Goal: Information Seeking & Learning: Learn about a topic

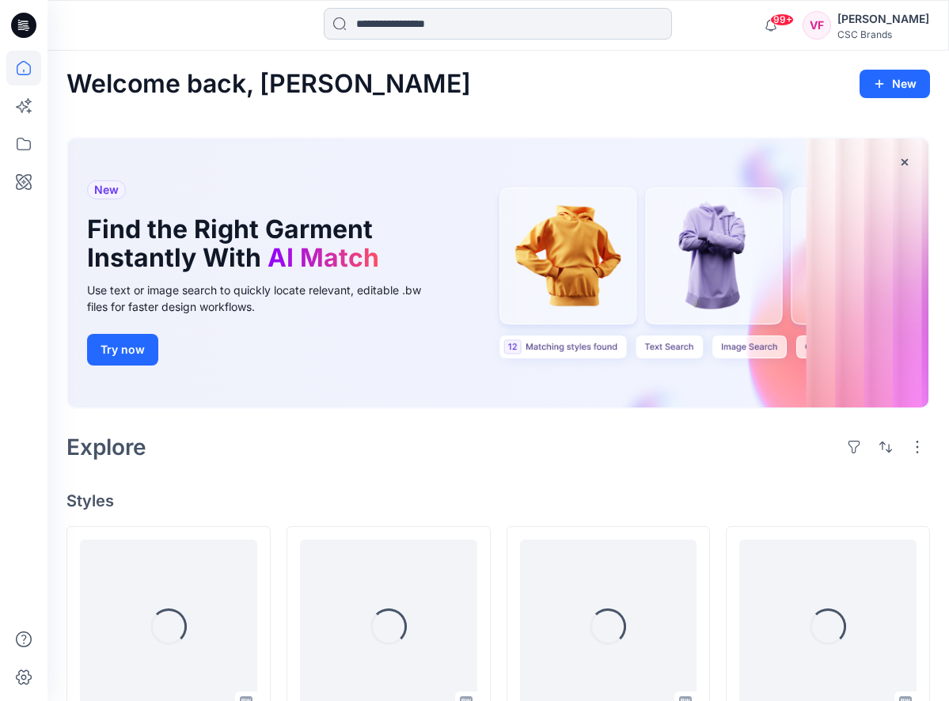
click at [443, 21] on input at bounding box center [498, 24] width 348 height 32
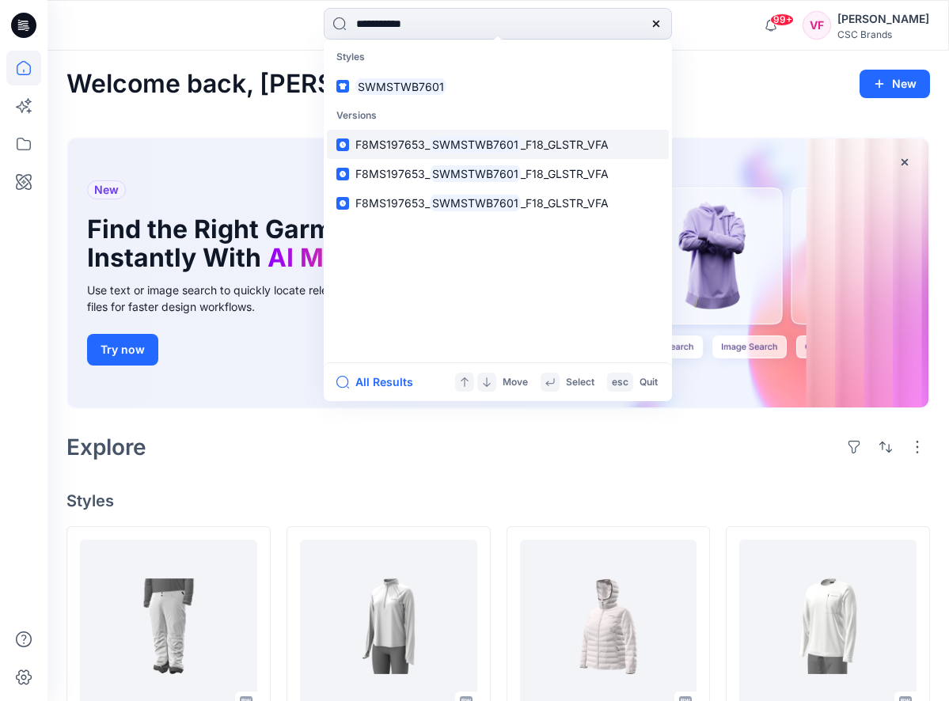
type input "**********"
click at [471, 141] on mark "SWMSTWB7601" at bounding box center [475, 144] width 91 height 18
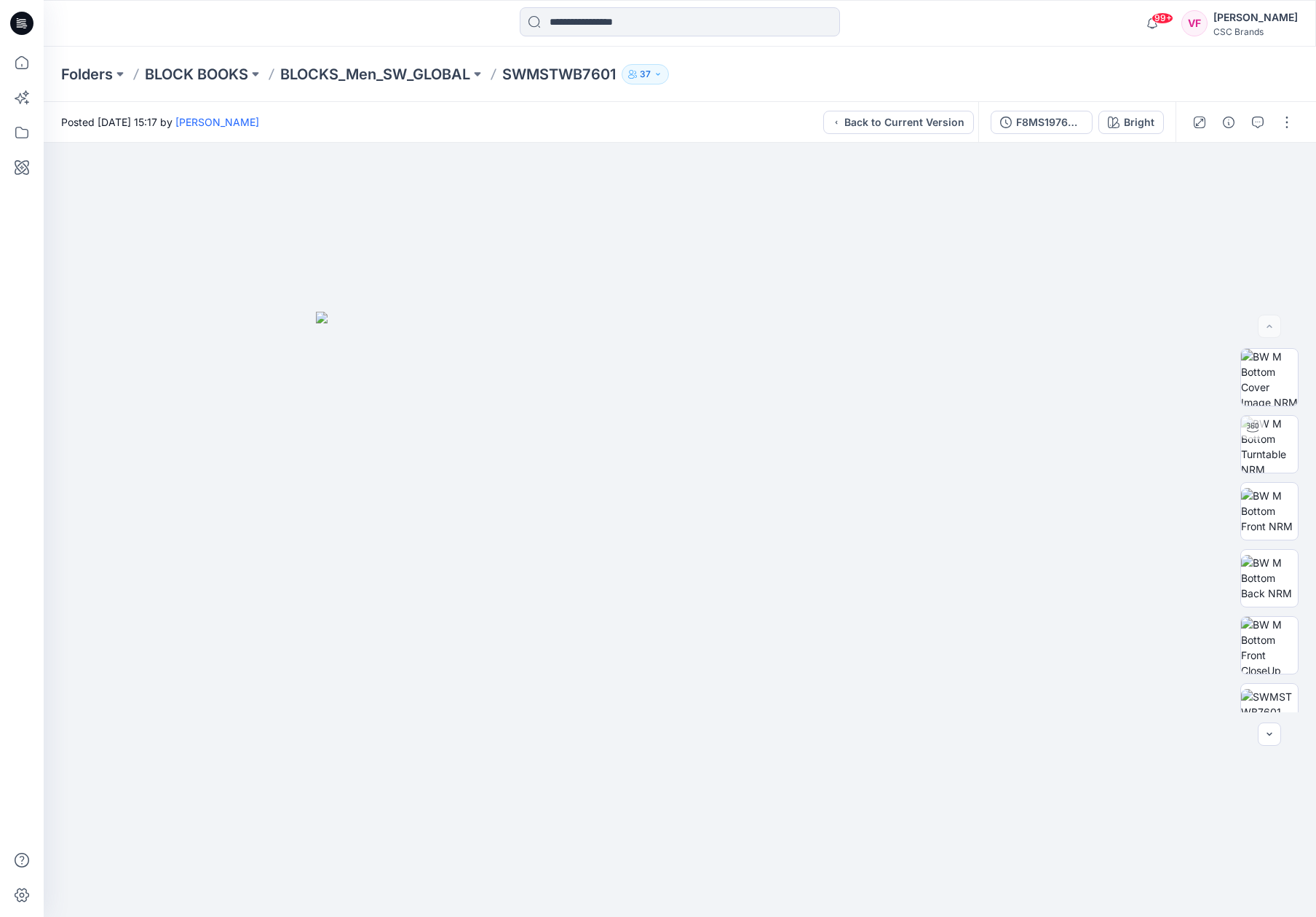
click at [883, 9] on div "99+ Notifications [PERSON_NAME] shared F6MO217479_F26_GLACT_2X_VP1 in F26 Devel…" at bounding box center [679, 23] width 1273 height 47
click at [883, 439] on img at bounding box center [1270, 445] width 57 height 57
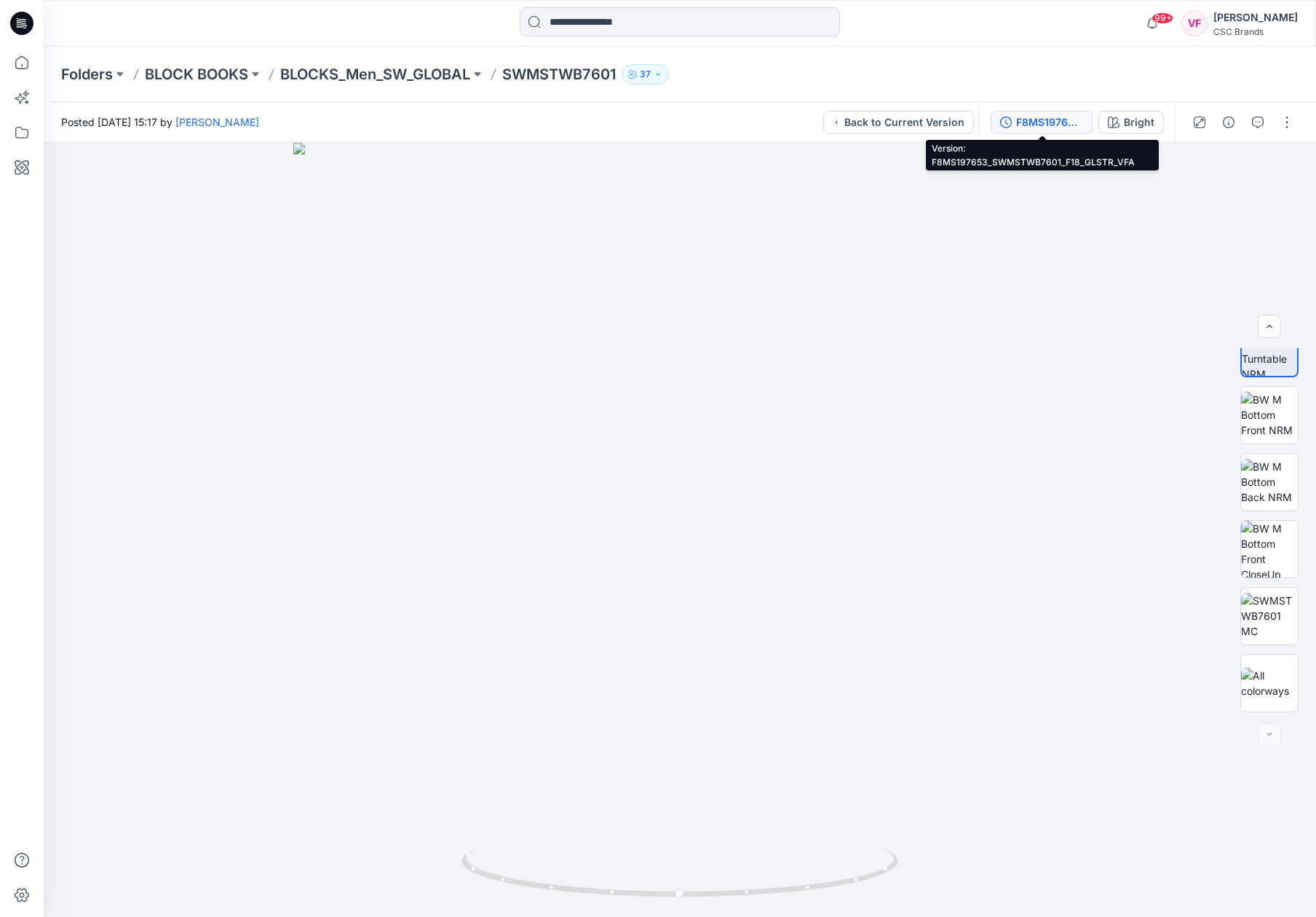
click at [883, 121] on div "F8MS197653_SWMSTWB7601_F18_GLSTR_VFA" at bounding box center [1050, 122] width 67 height 16
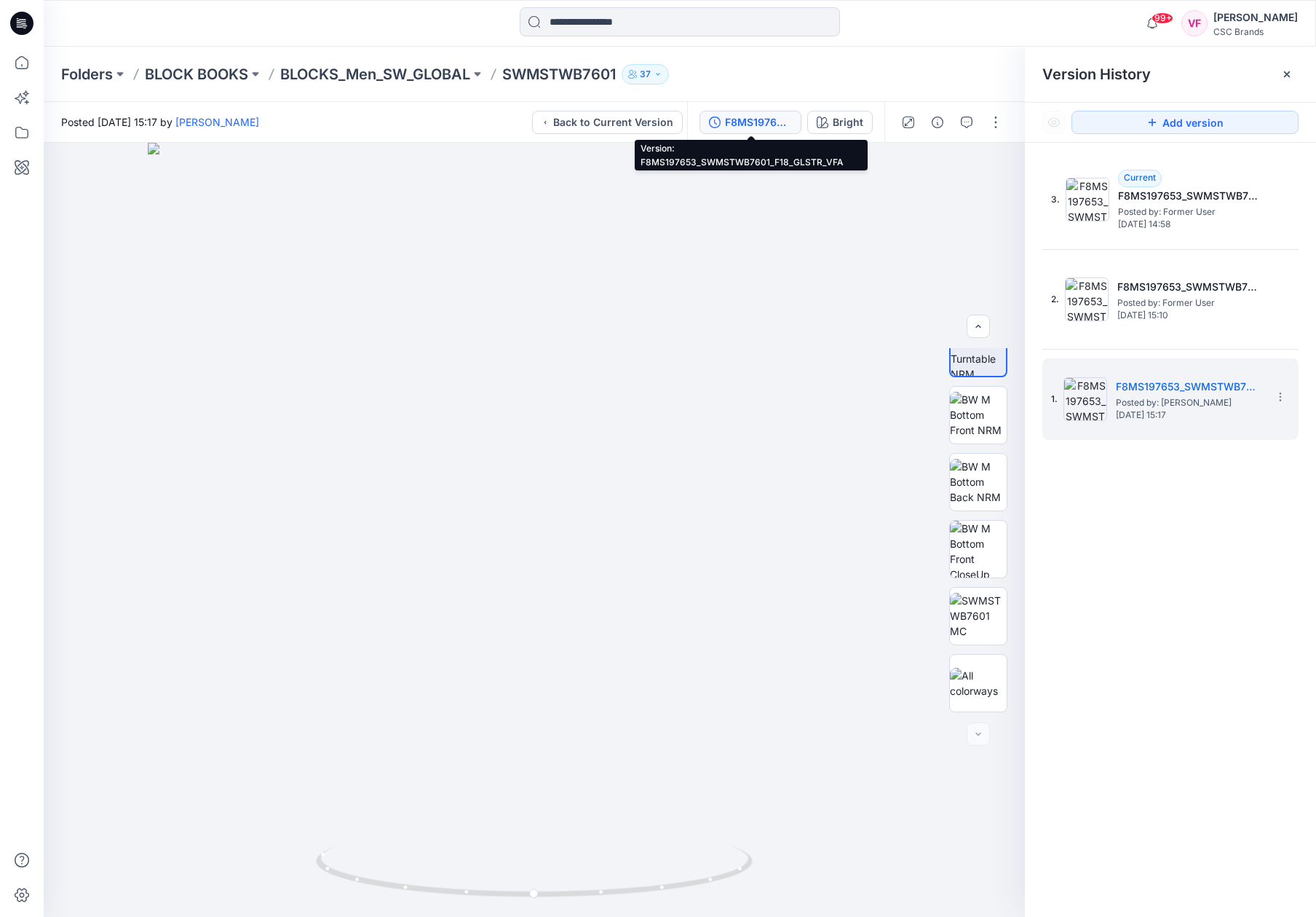
click at [752, 122] on div "F8MS197653_SWMSTWB7601_F18_GLSTR_VFA" at bounding box center [758, 122] width 67 height 16
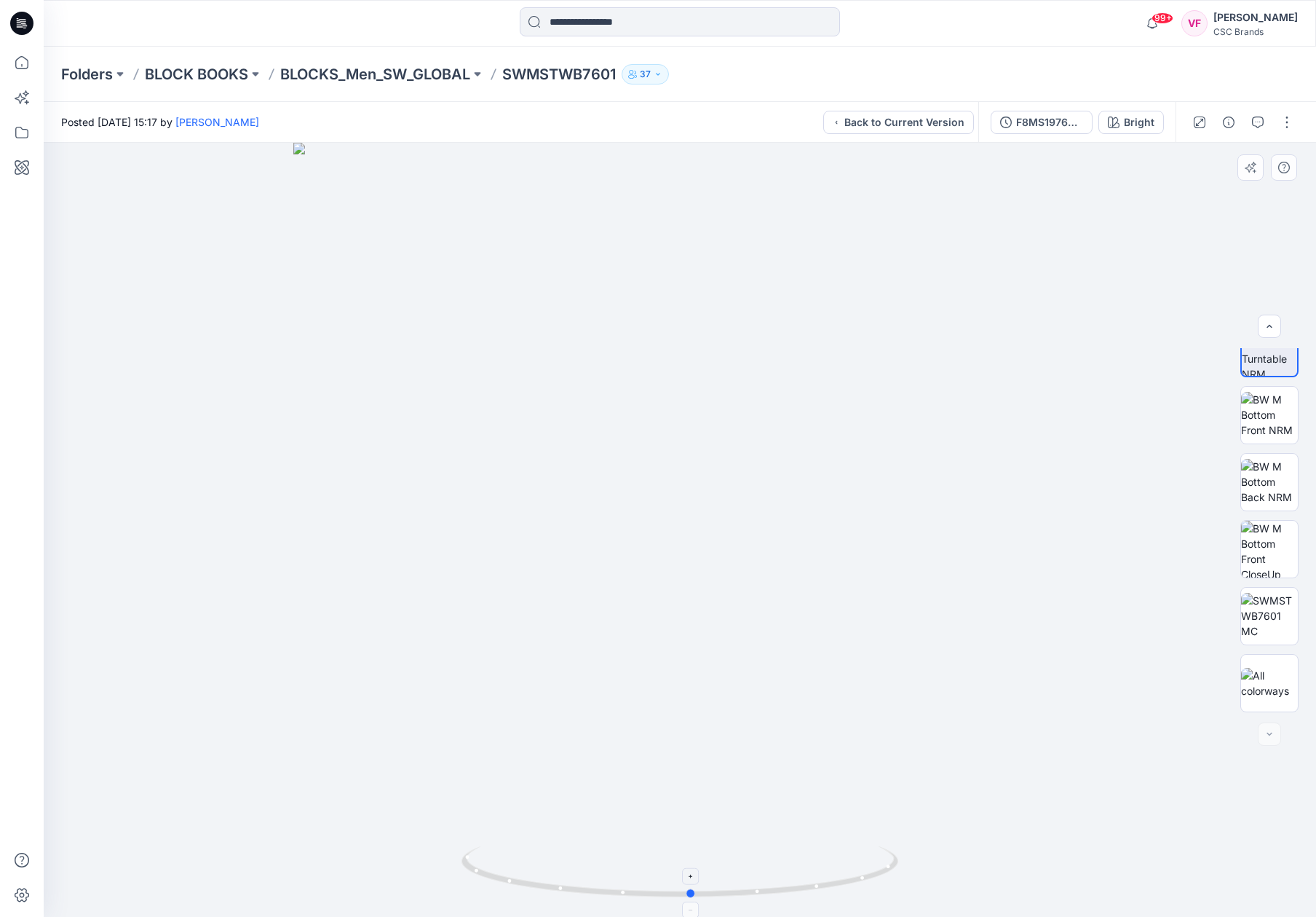
drag, startPoint x: 681, startPoint y: 895, endPoint x: 692, endPoint y: 879, distance: 19.4
click at [692, 644] on icon at bounding box center [682, 873] width 441 height 54
click at [883, 644] on div at bounding box center [1269, 734] width 23 height 23
click at [883, 644] on img at bounding box center [1270, 683] width 57 height 30
click at [883, 121] on button "button" at bounding box center [1287, 122] width 23 height 23
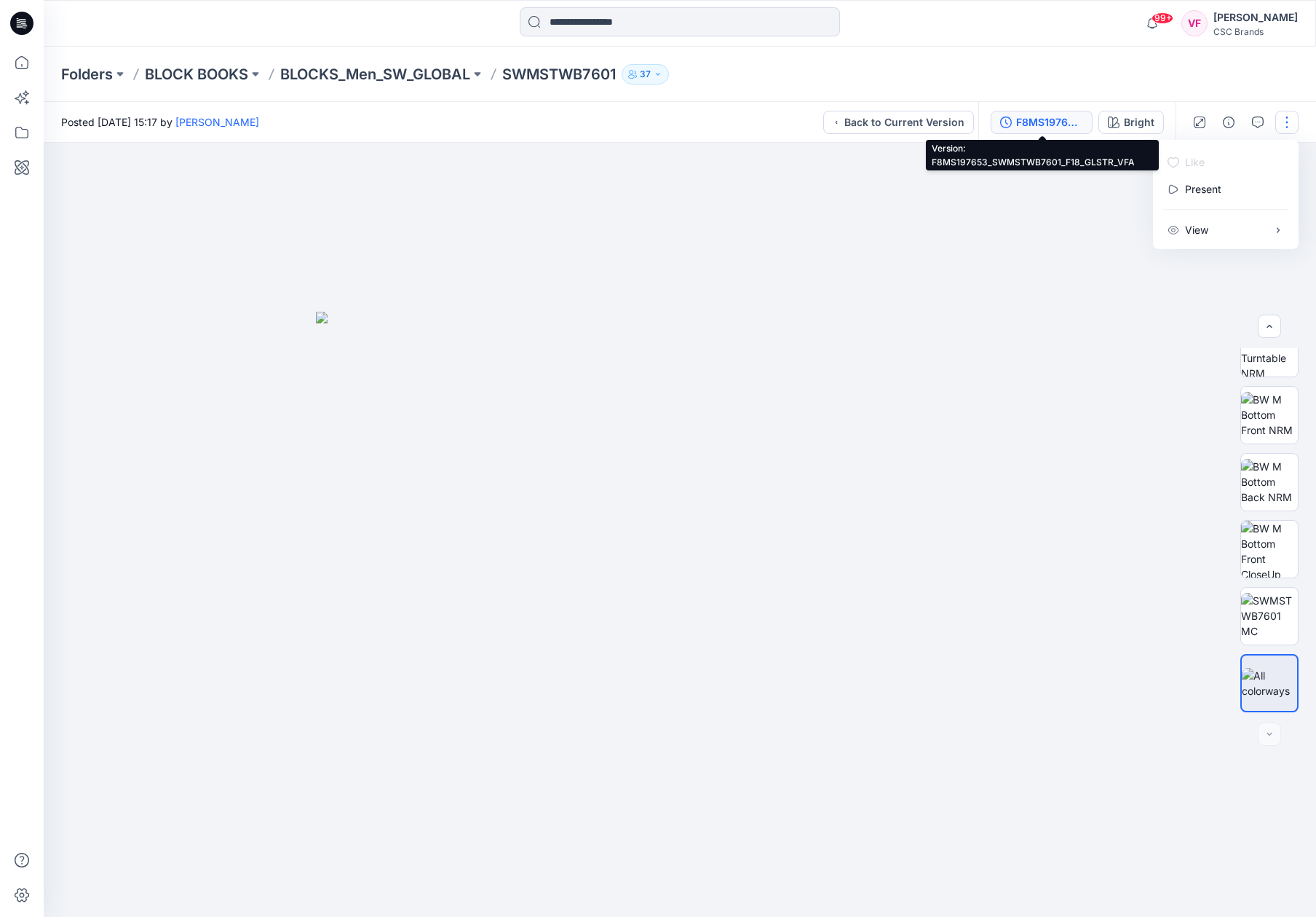
click at [883, 119] on div "F8MS197653_SWMSTWB7601_F18_GLSTR_VFA" at bounding box center [1050, 122] width 67 height 16
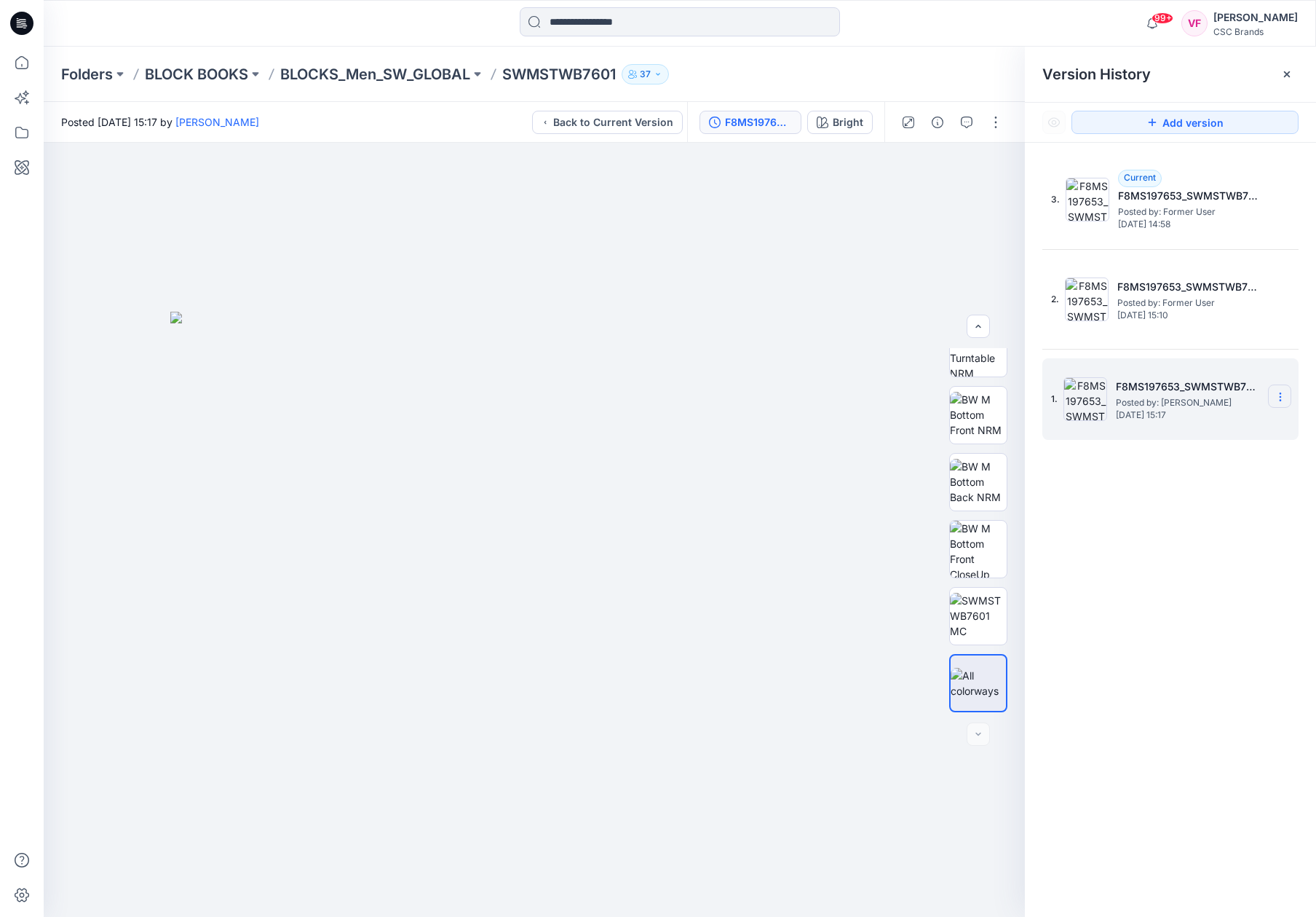
click at [883, 393] on icon at bounding box center [1280, 393] width 1 height 1
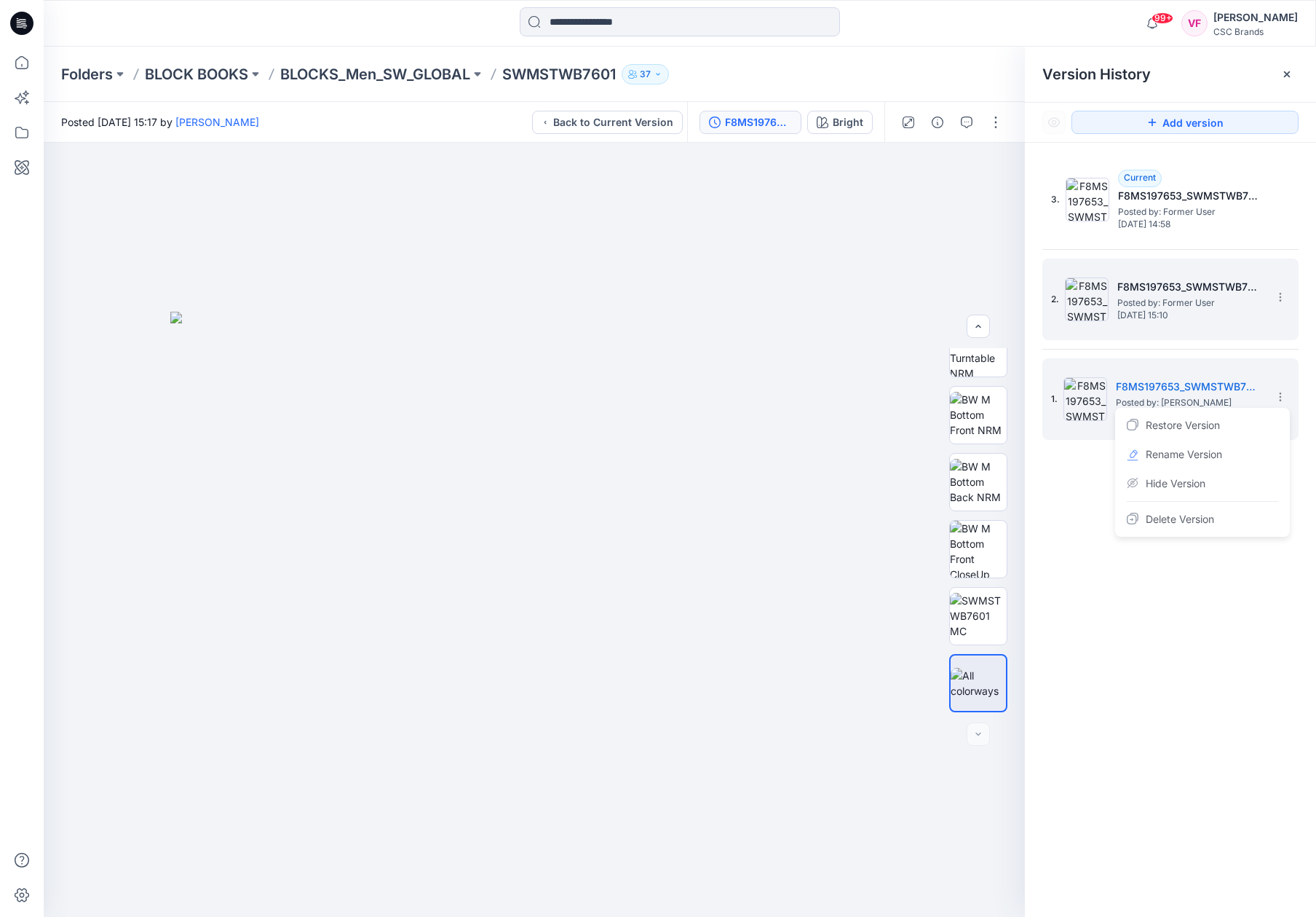
click at [883, 304] on span "Posted by: Former User" at bounding box center [1190, 303] width 145 height 15
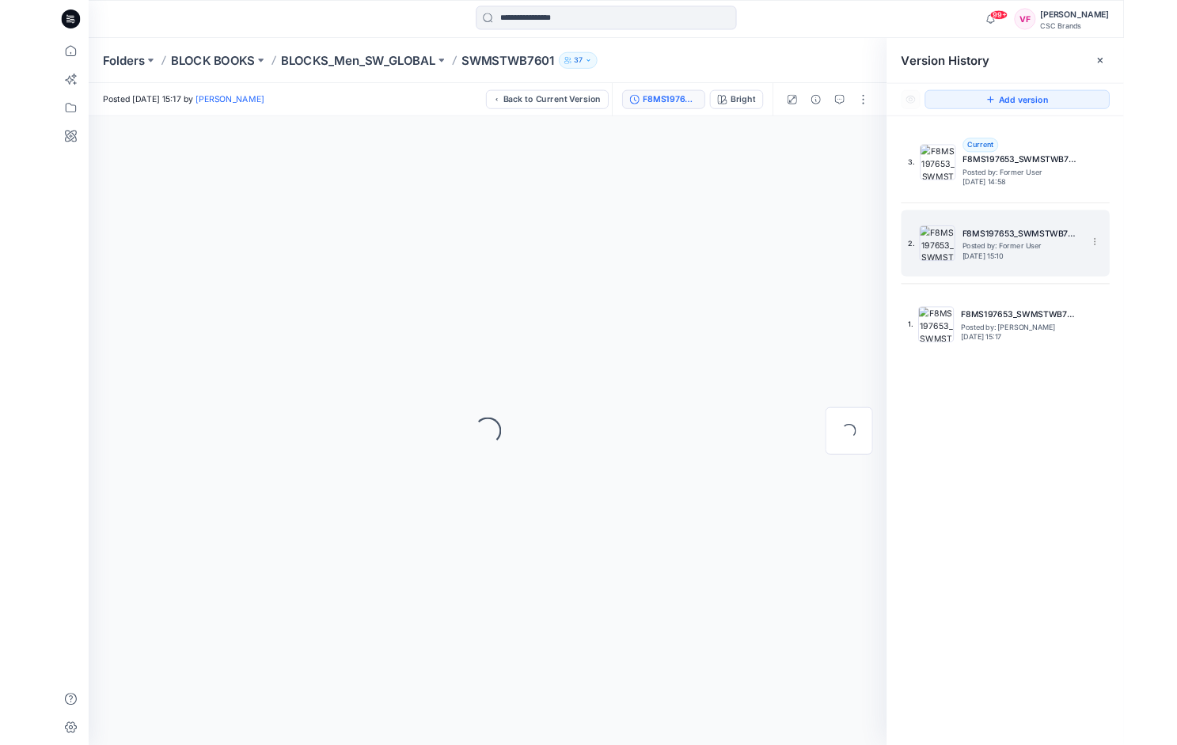
scroll to position [0, 0]
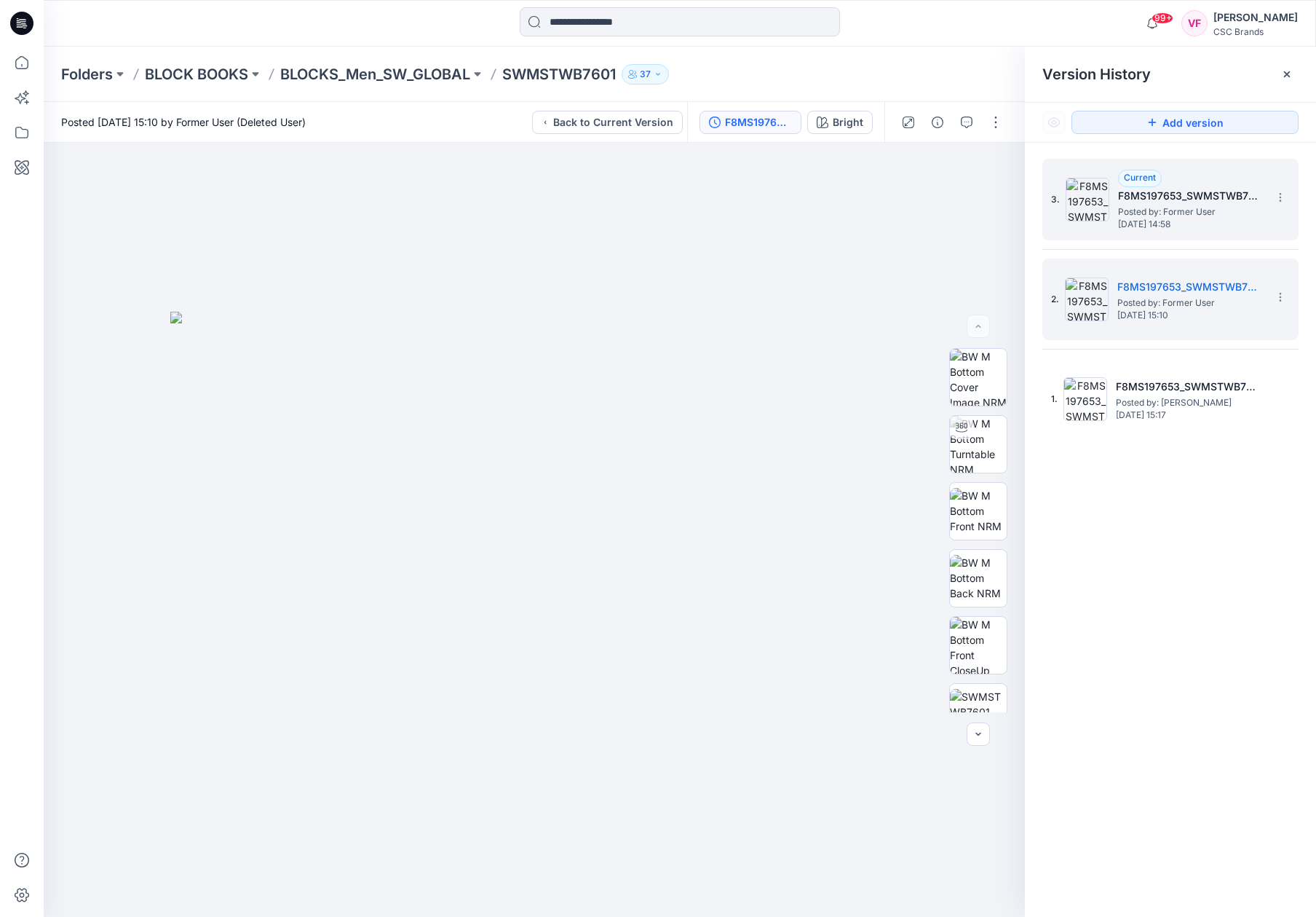
click at [883, 219] on span "[DATE] 14:58" at bounding box center [1191, 224] width 145 height 10
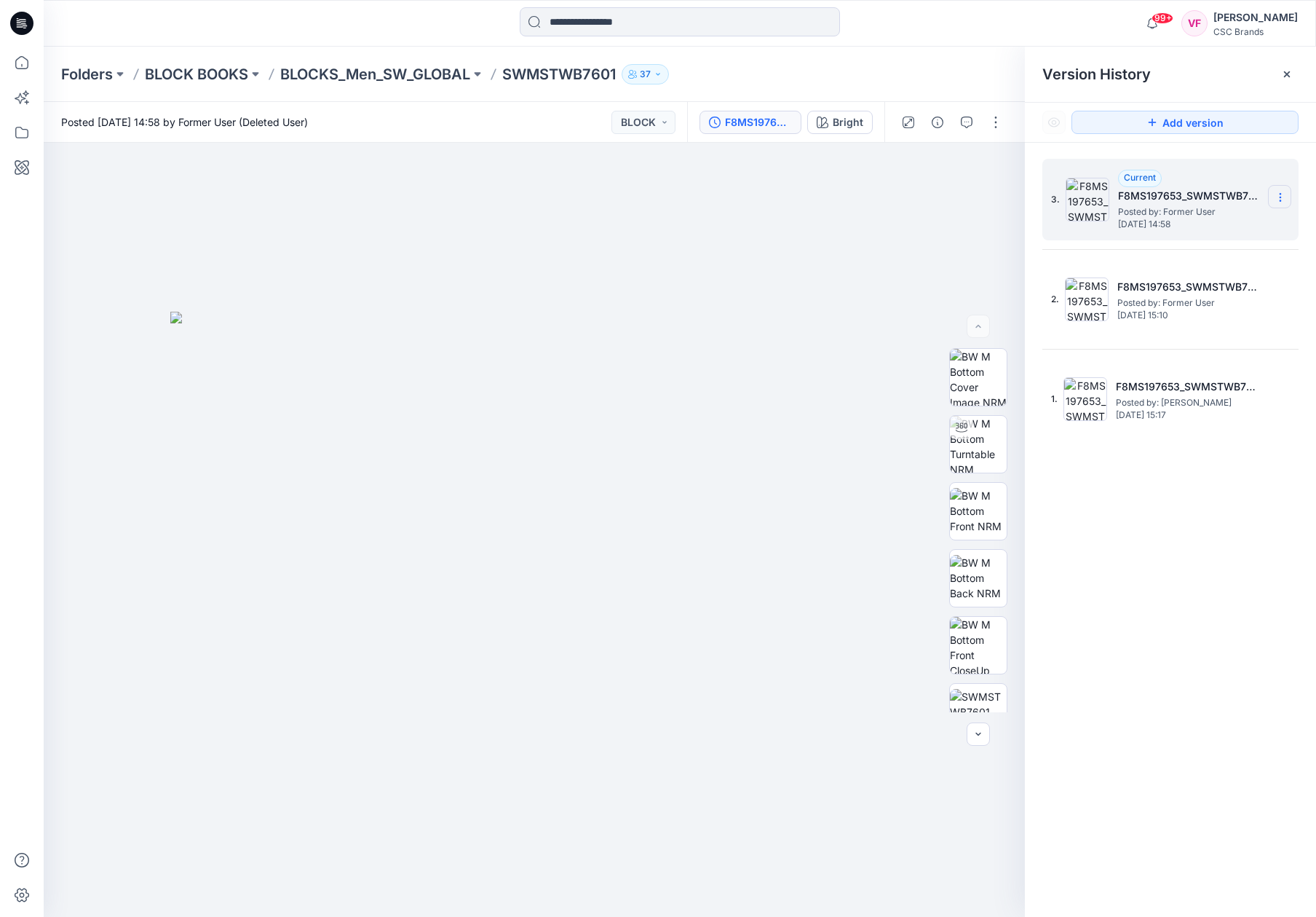
click at [883, 193] on icon at bounding box center [1280, 197] width 12 height 12
click at [883, 211] on div at bounding box center [534, 529] width 982 height 774
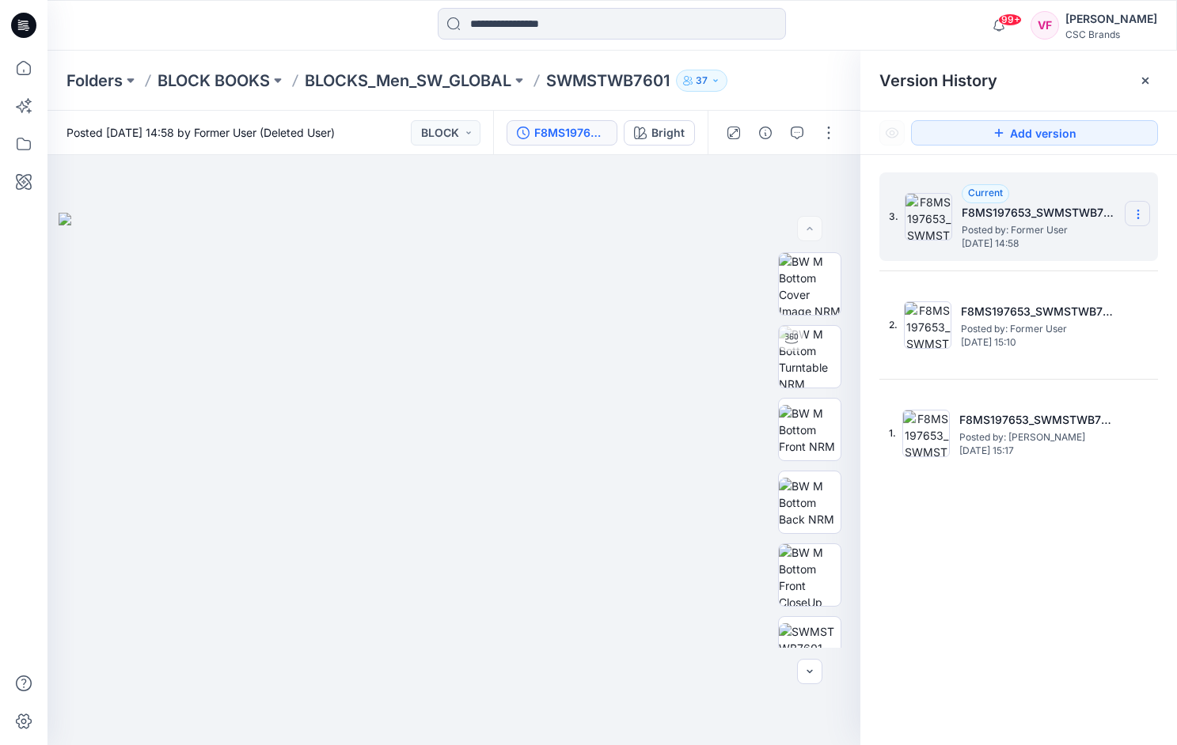
click at [960, 208] on icon at bounding box center [1137, 214] width 13 height 13
click at [827, 128] on button "button" at bounding box center [828, 132] width 25 height 25
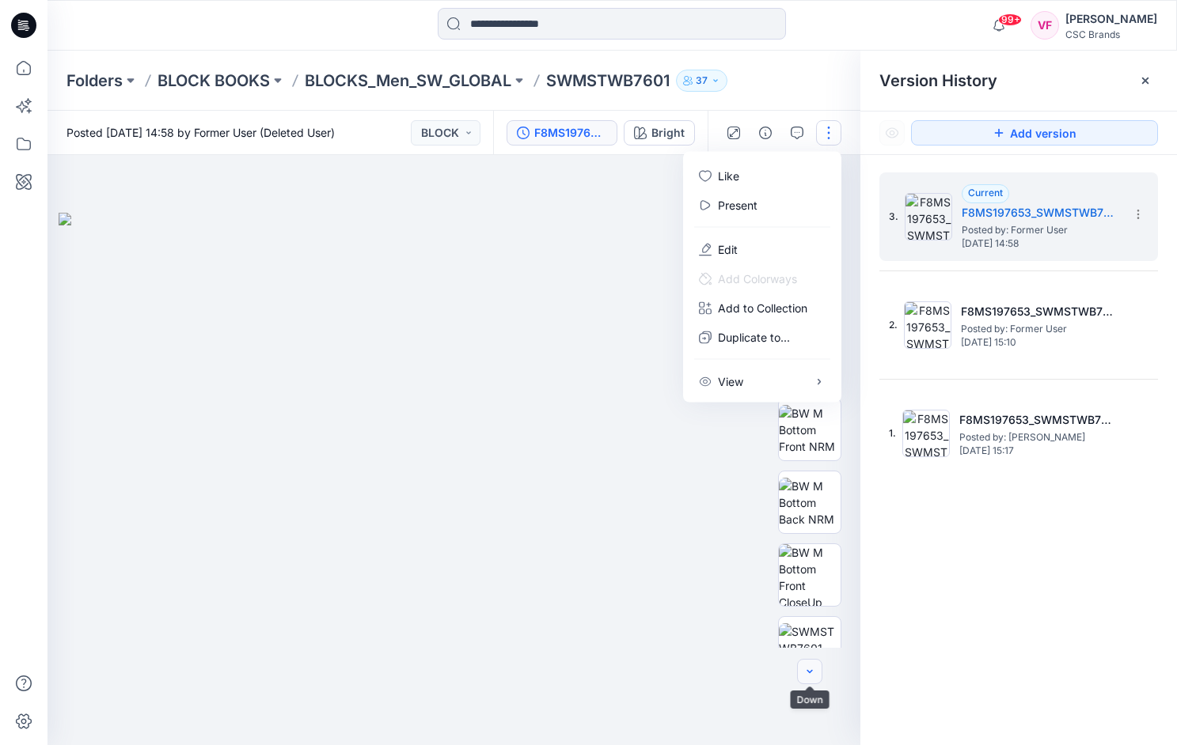
click at [807, 671] on icon "button" at bounding box center [809, 671] width 6 height 3
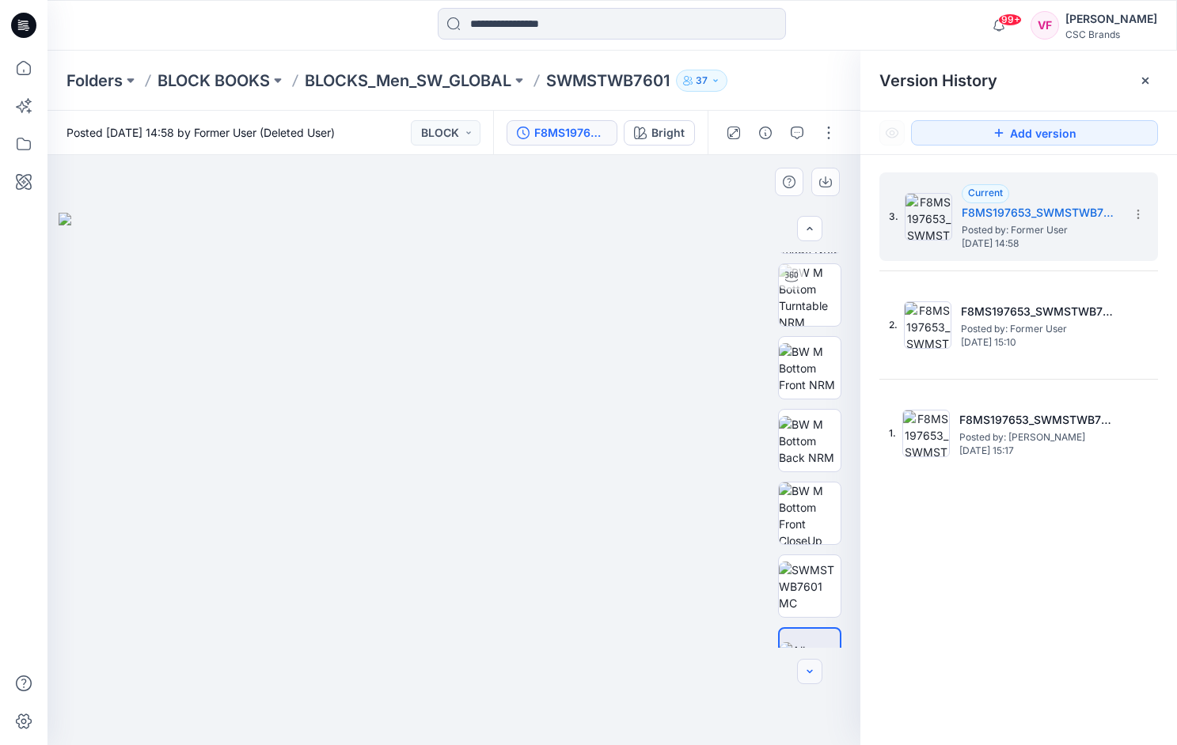
click at [807, 671] on icon "button" at bounding box center [809, 671] width 6 height 3
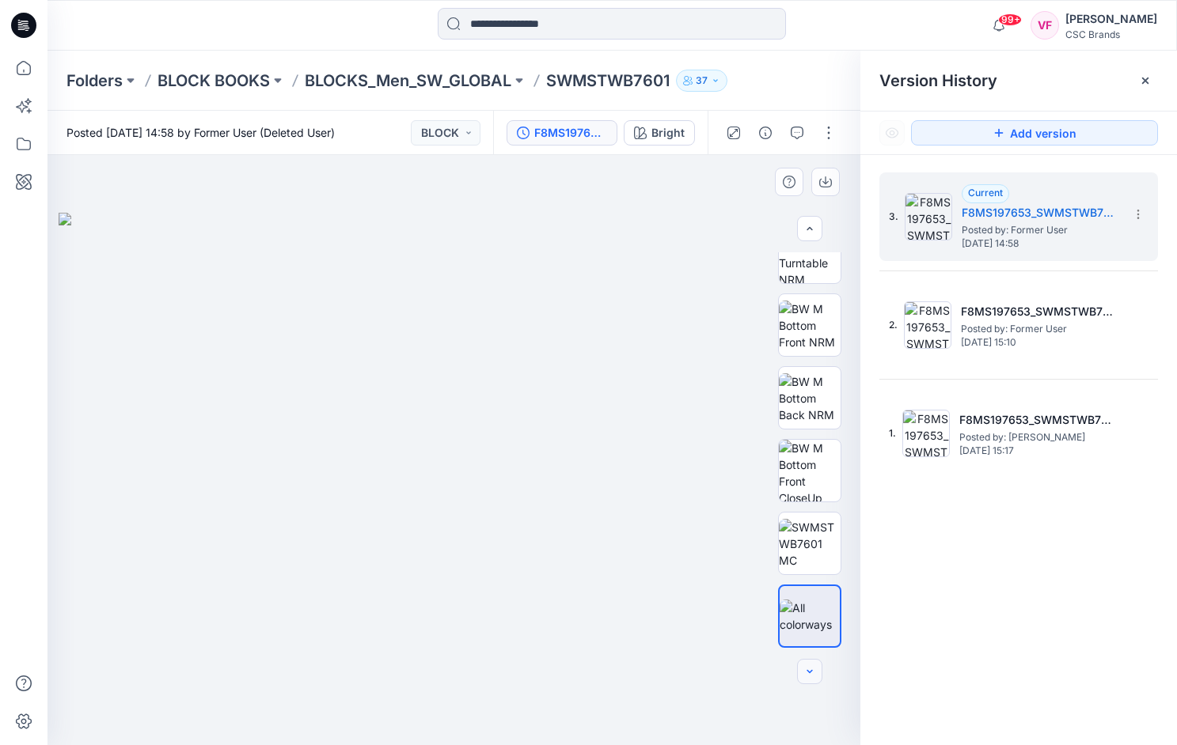
click at [807, 671] on div at bounding box center [809, 671] width 25 height 25
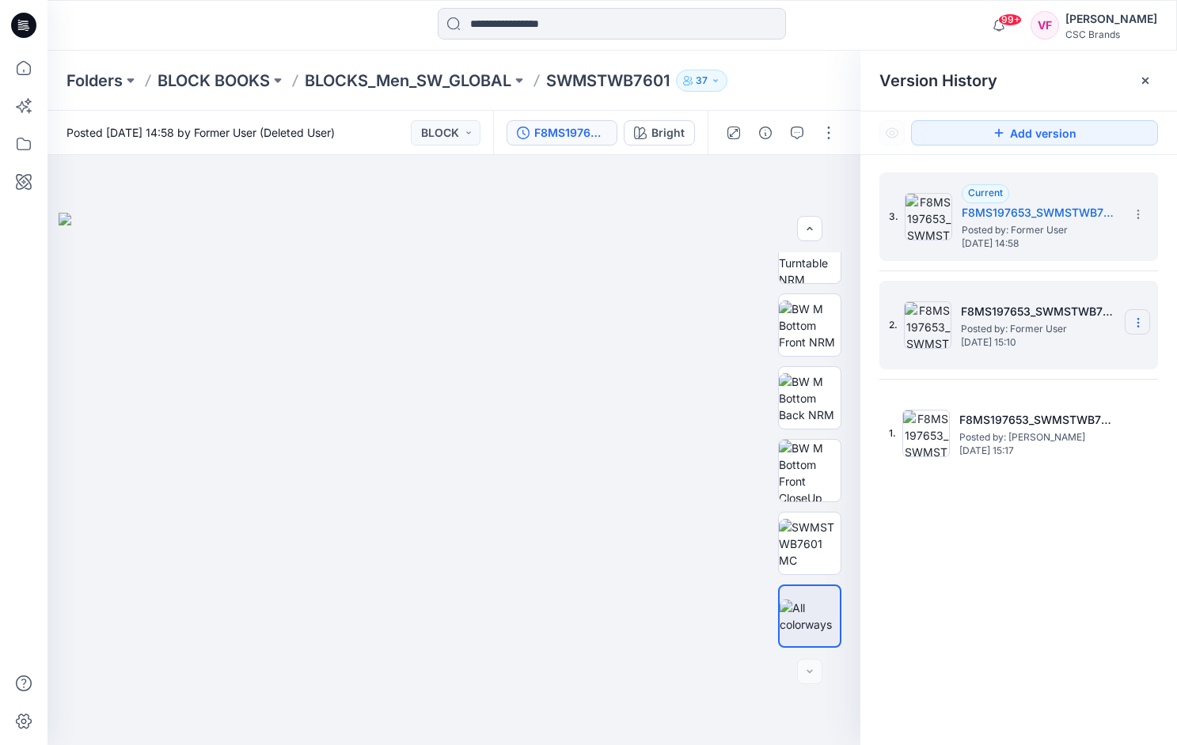
click at [960, 327] on icon at bounding box center [1137, 326] width 1 height 1
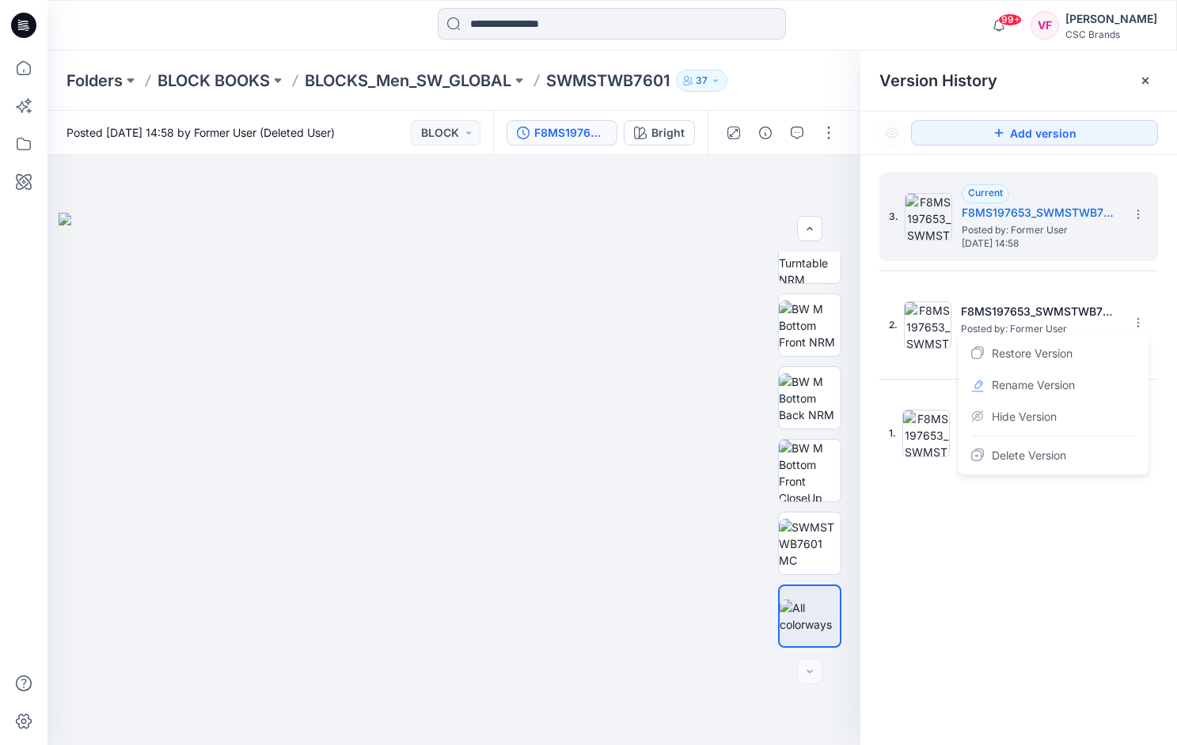
click at [960, 515] on div "3. Current F8MS197653_SWMSTWB7601_F18_GLSTR_VFA Posted by: Former User [DATE] 1…" at bounding box center [1018, 461] width 316 height 613
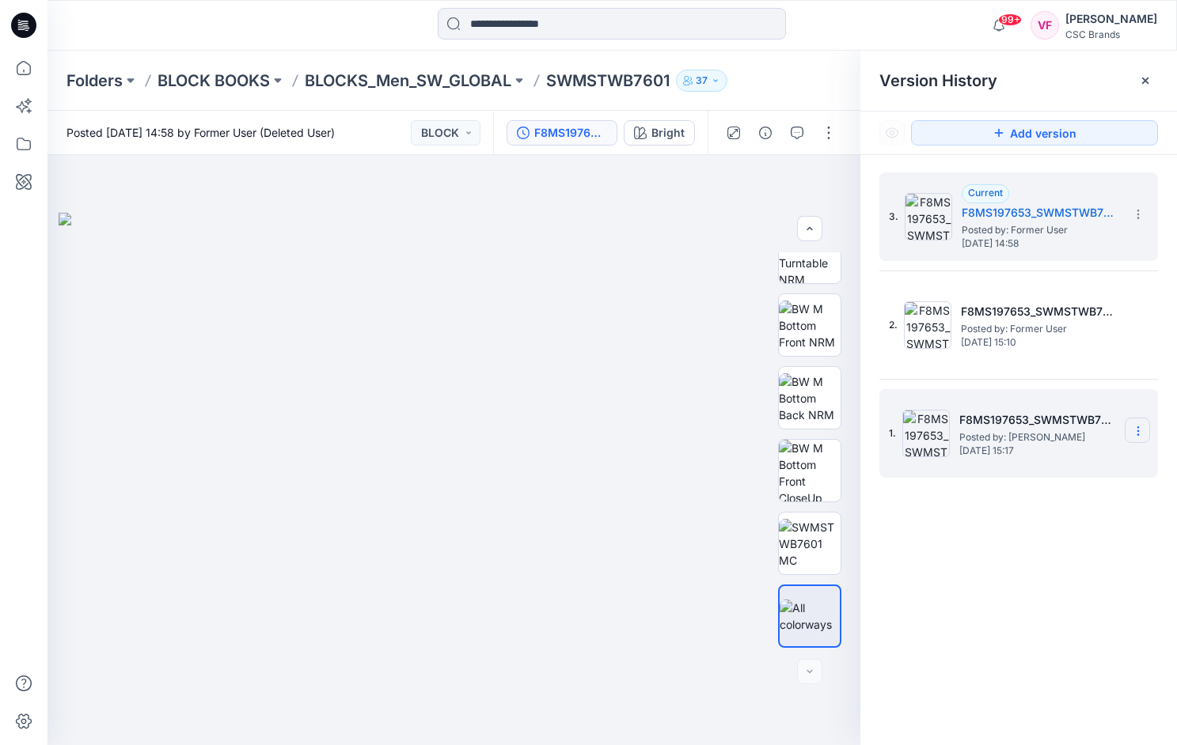
click at [960, 432] on icon at bounding box center [1137, 431] width 13 height 13
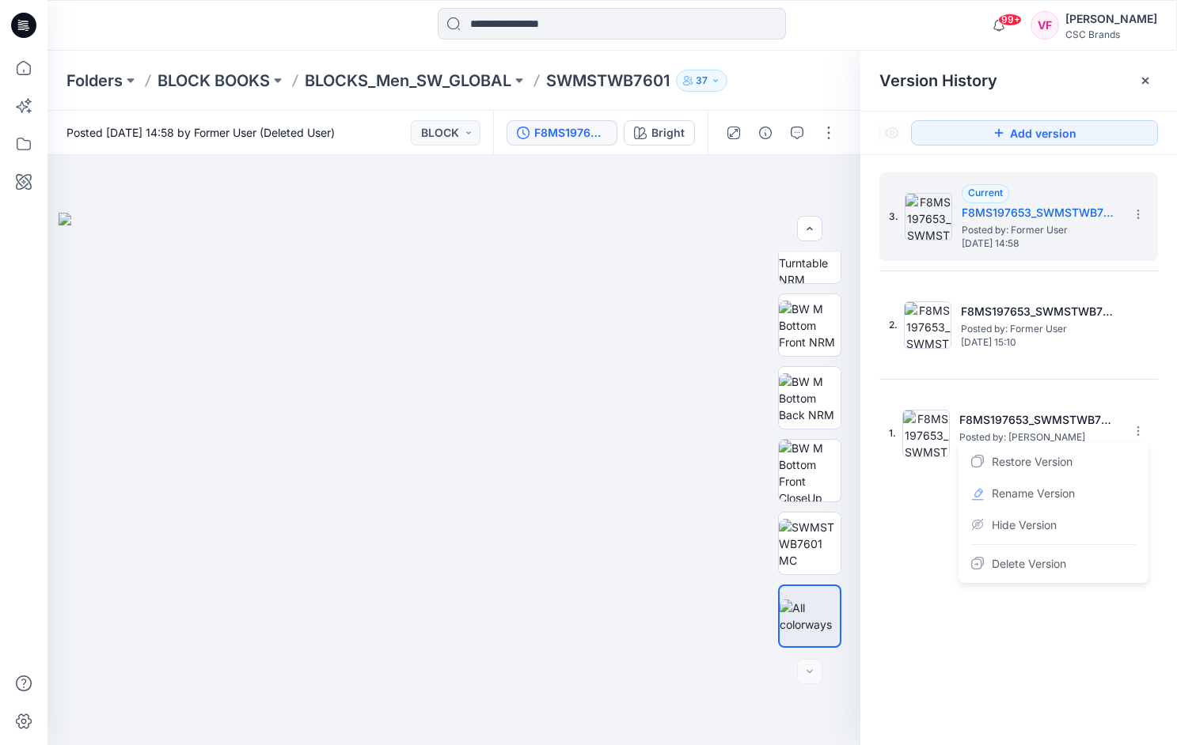
click at [960, 642] on div "3. Current F8MS197653_SWMSTWB7601_F18_GLSTR_VFA Posted by: Former User [DATE] 1…" at bounding box center [1018, 461] width 316 height 613
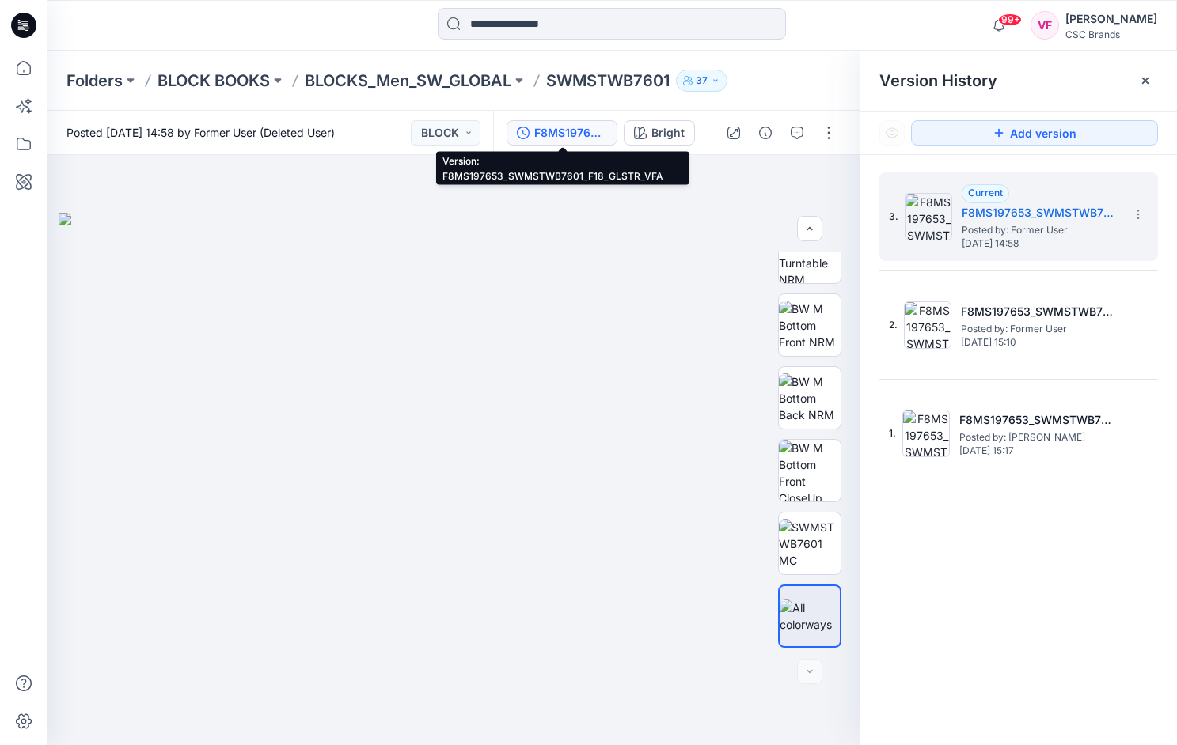
click at [556, 139] on div "F8MS197653_SWMSTWB7601_F18_GLSTR_VFA" at bounding box center [570, 132] width 73 height 17
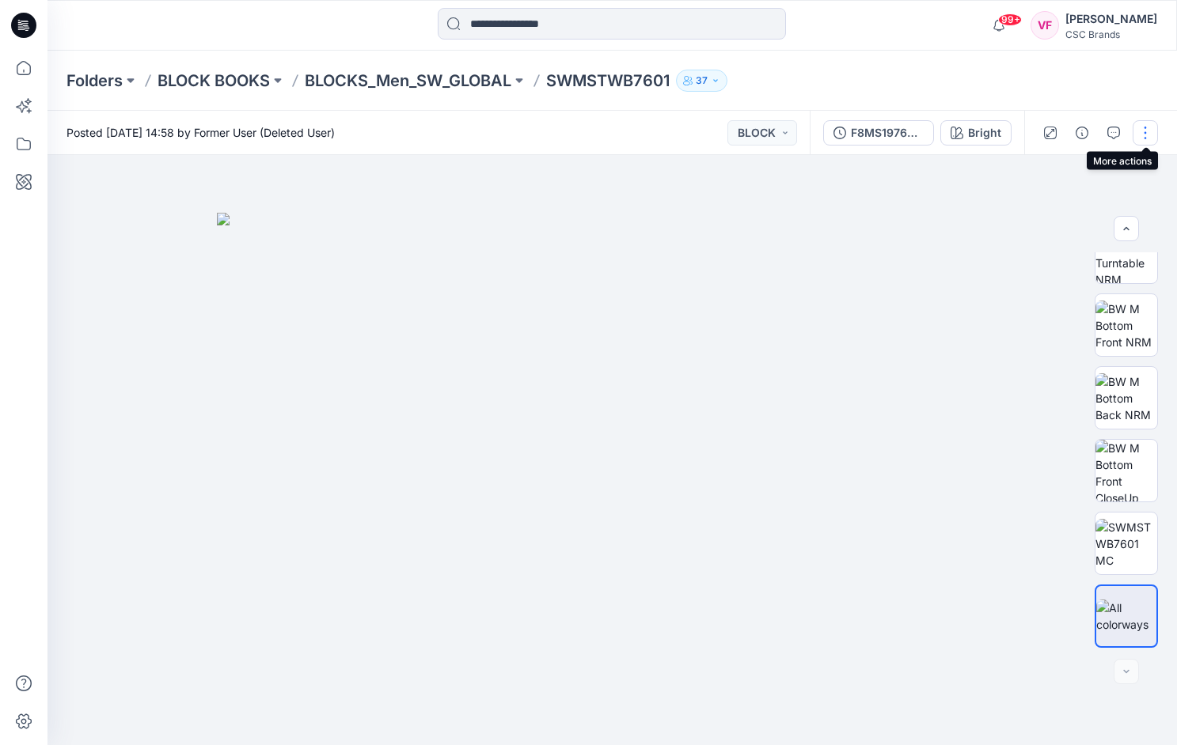
click at [960, 138] on button "button" at bounding box center [1144, 132] width 25 height 25
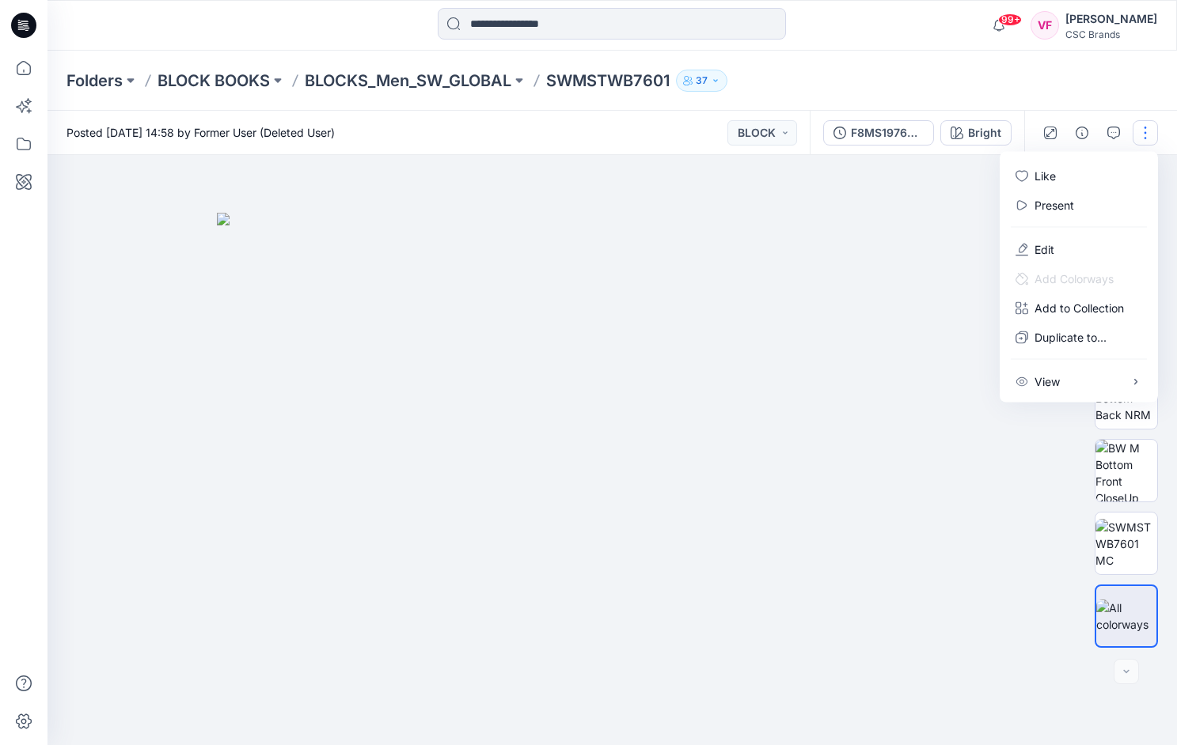
click at [937, 163] on div at bounding box center [611, 450] width 1129 height 590
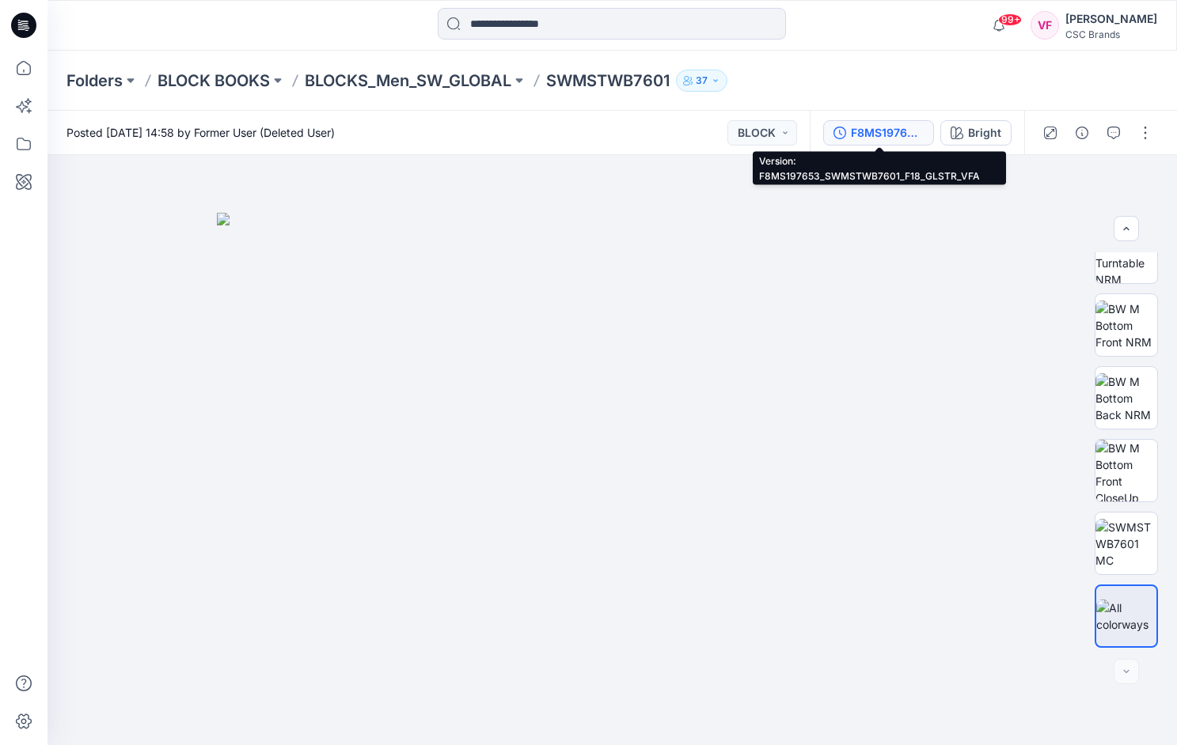
click at [904, 135] on div "F8MS197653_SWMSTWB7601_F18_GLSTR_VFA" at bounding box center [887, 132] width 73 height 17
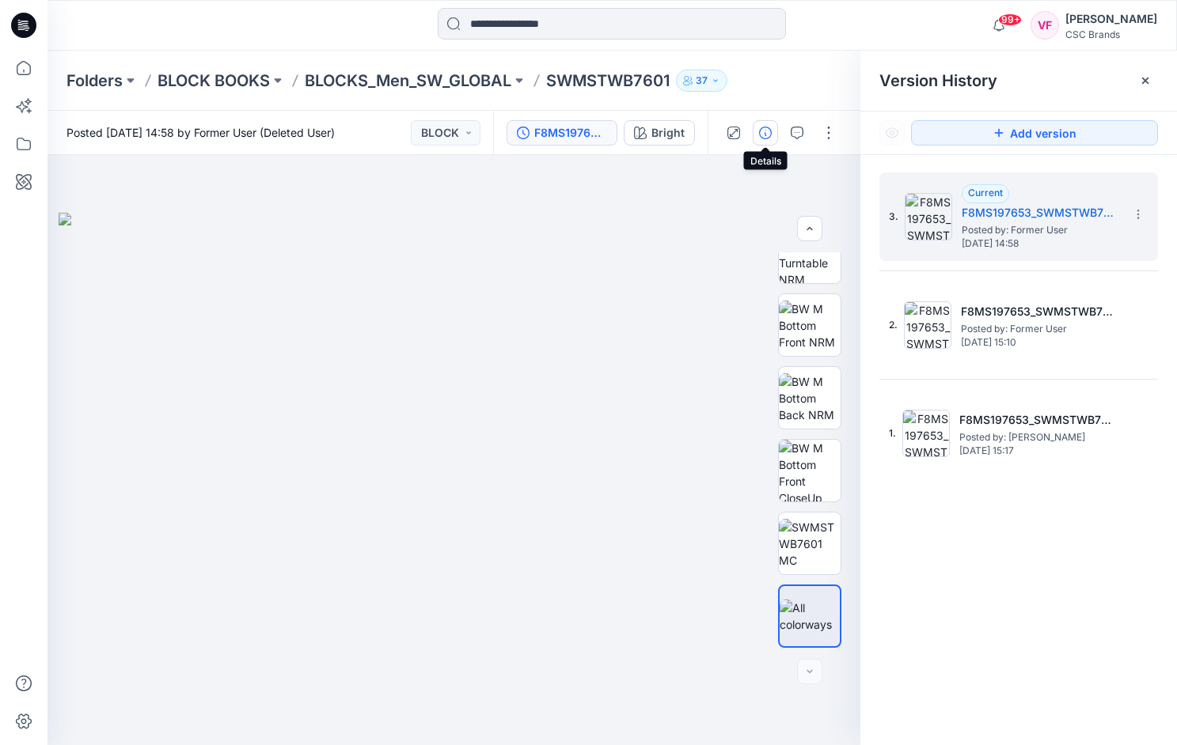
click at [765, 133] on icon "button" at bounding box center [765, 133] width 13 height 13
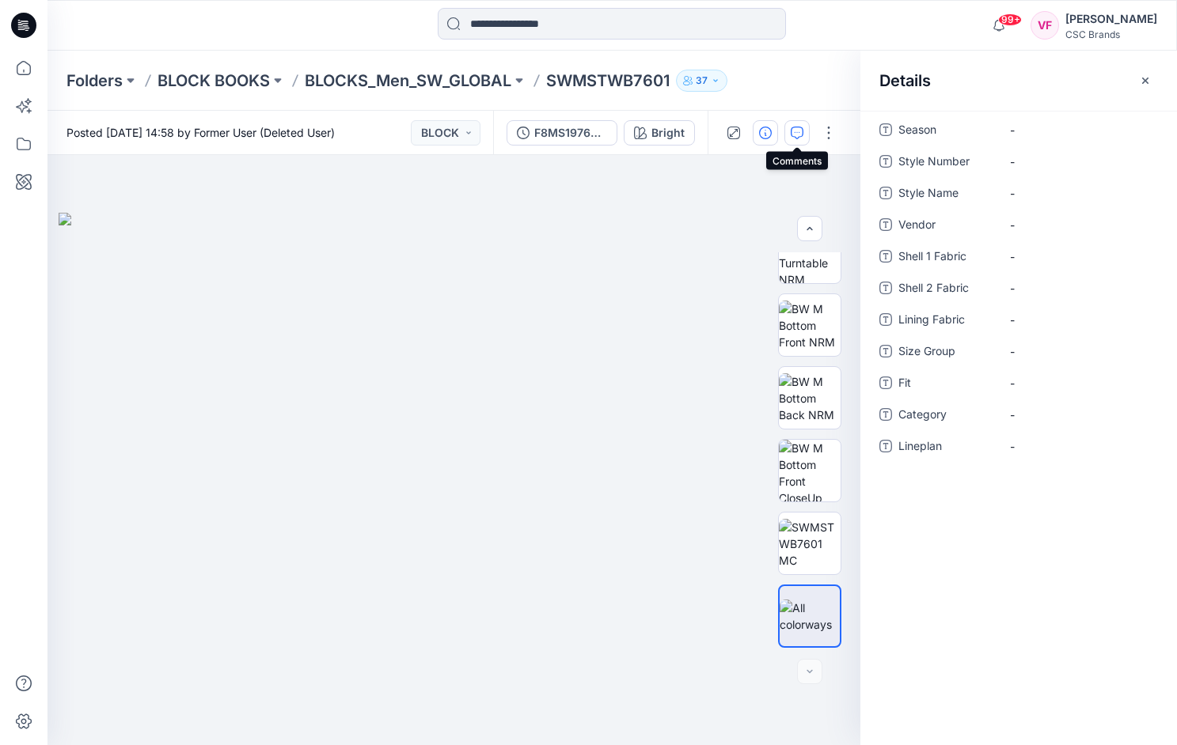
click at [798, 138] on icon "button" at bounding box center [796, 133] width 13 height 13
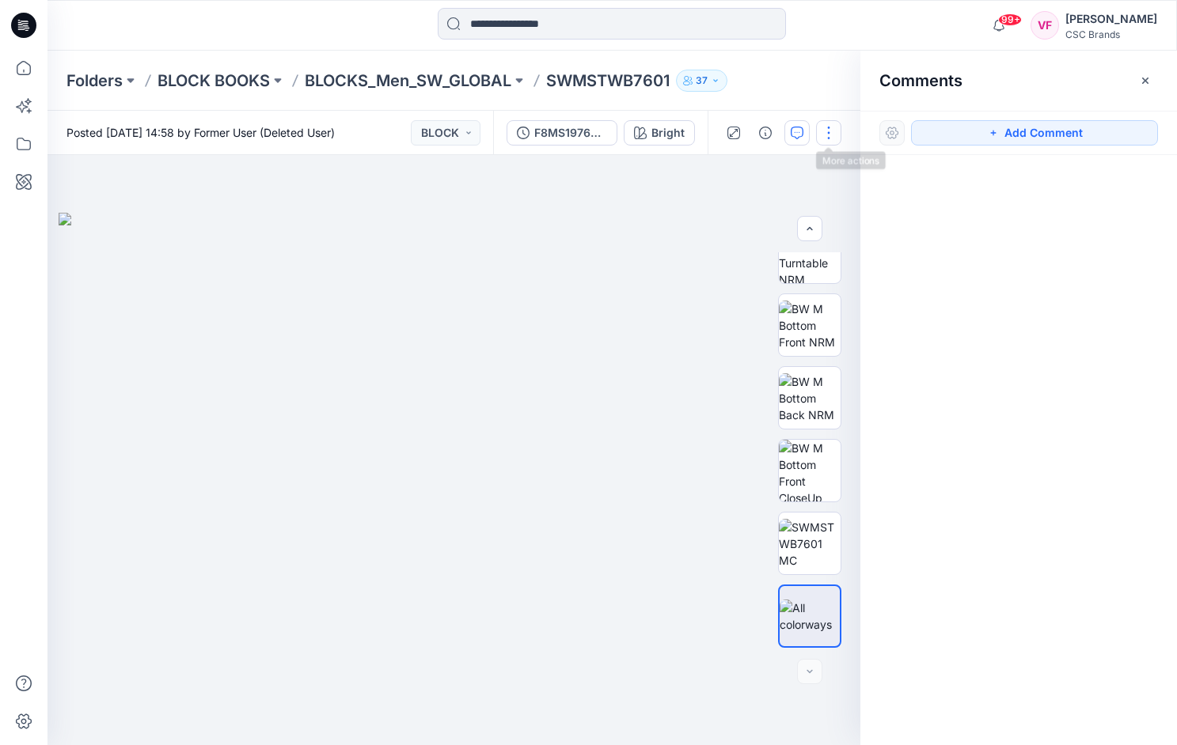
click at [821, 139] on button "button" at bounding box center [828, 132] width 25 height 25
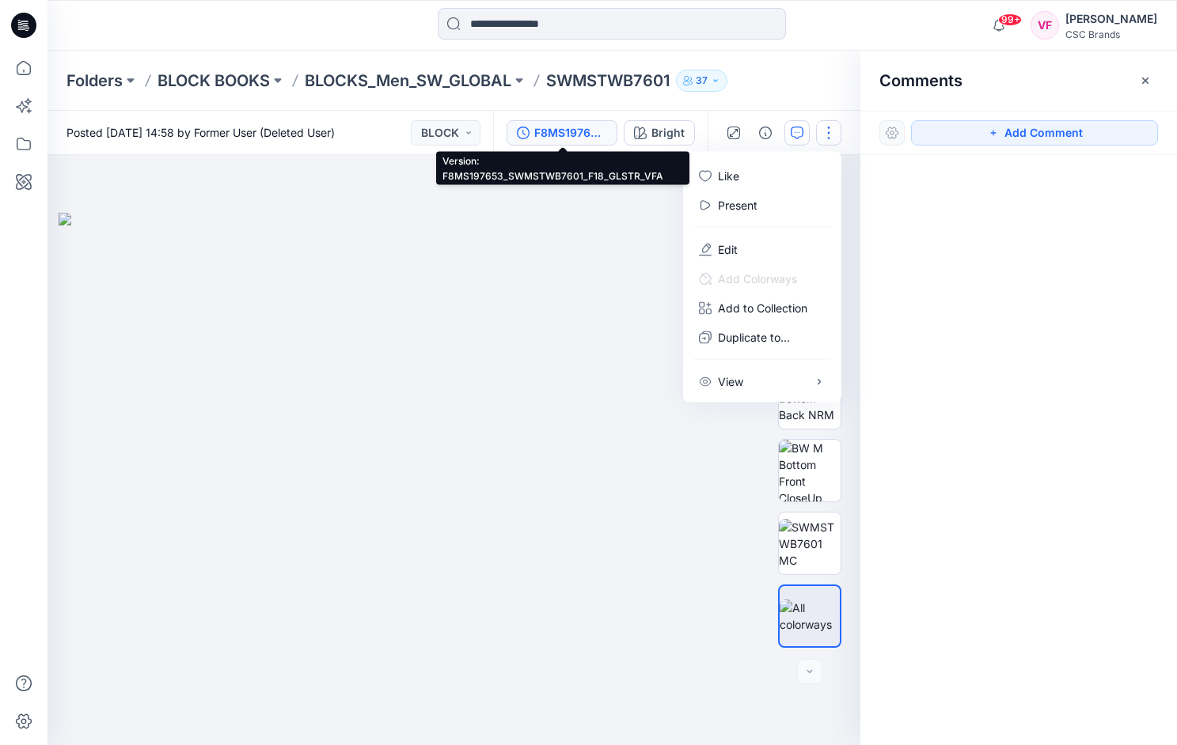
click at [557, 131] on div "F8MS197653_SWMSTWB7601_F18_GLSTR_VFA" at bounding box center [570, 132] width 73 height 17
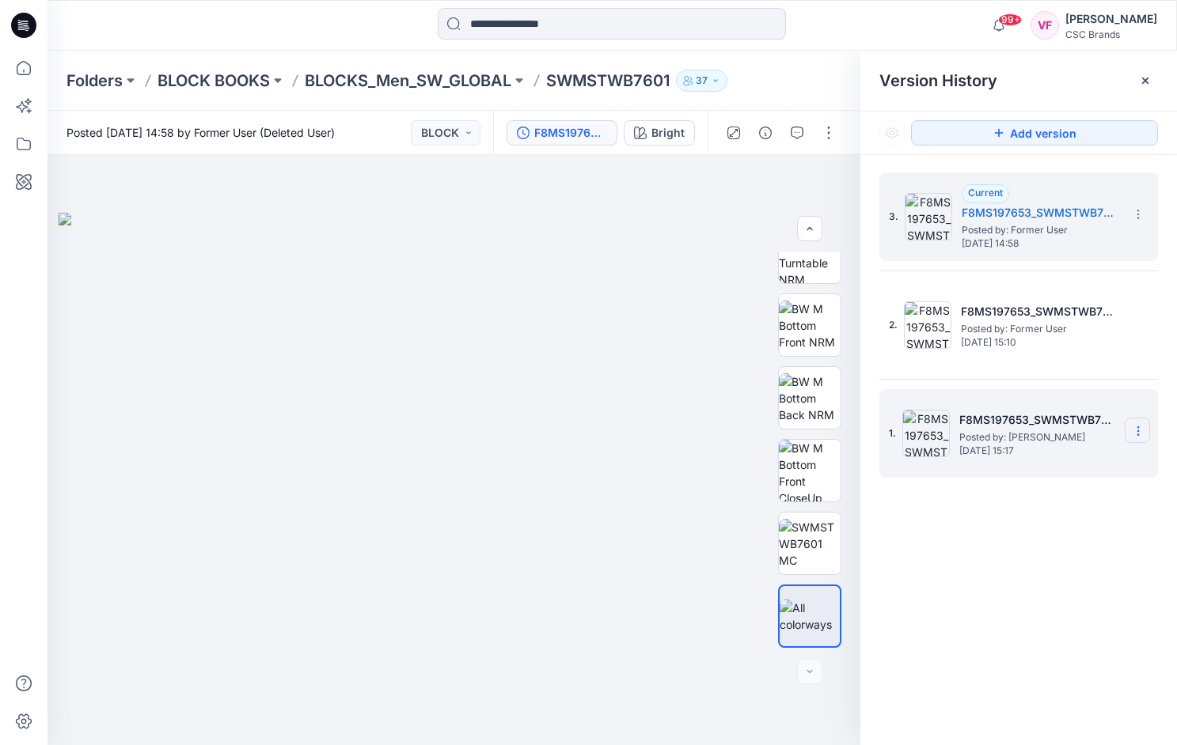
click at [960, 433] on icon at bounding box center [1137, 431] width 13 height 13
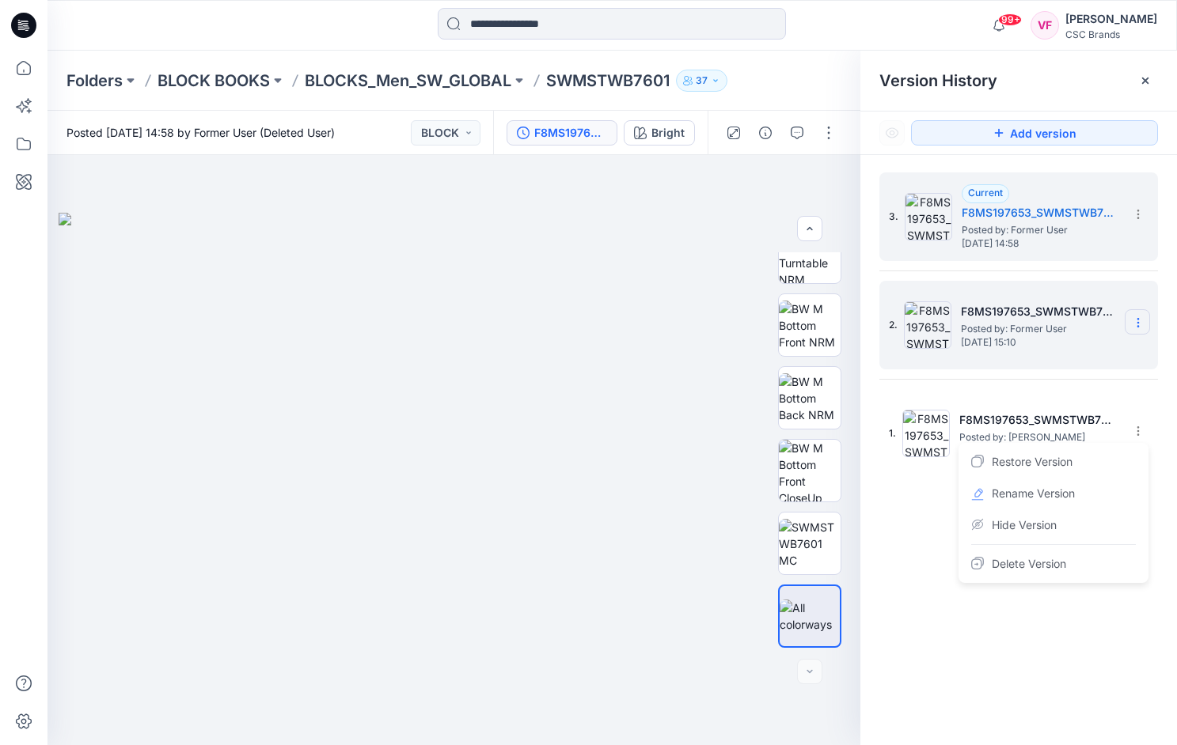
click at [960, 326] on icon at bounding box center [1137, 322] width 13 height 13
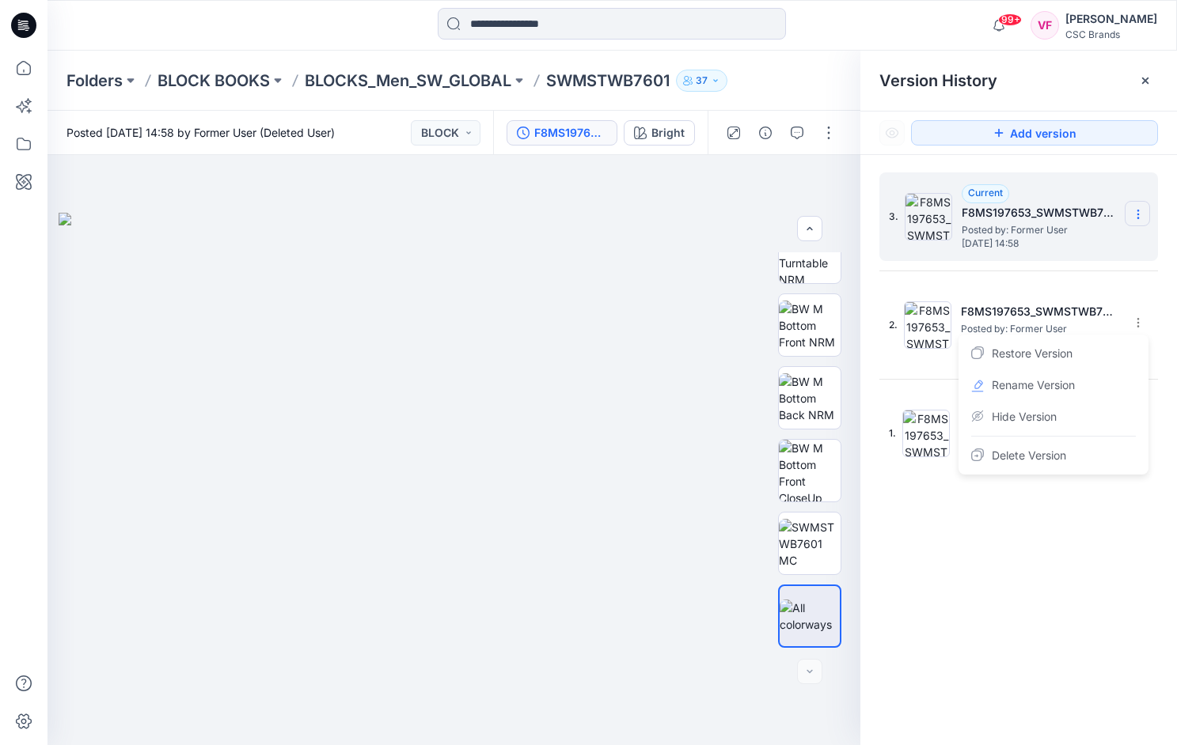
click at [960, 214] on icon at bounding box center [1137, 214] width 1 height 1
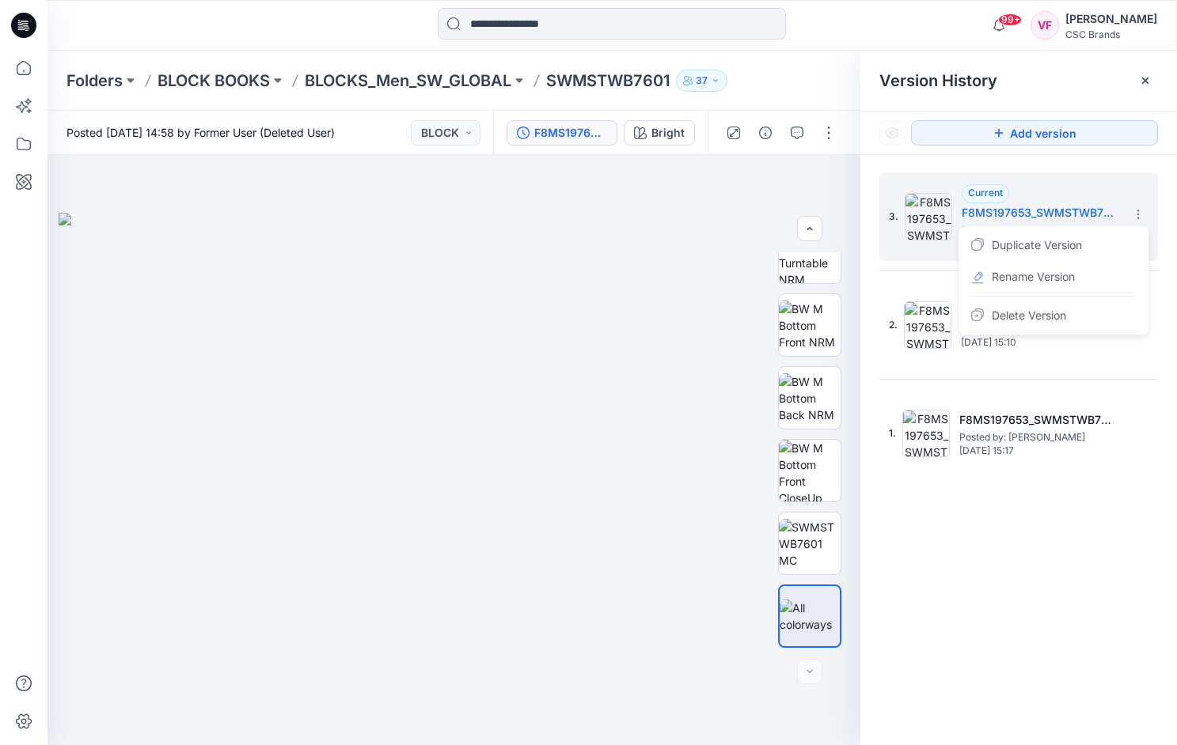
click at [960, 561] on div "3. Current F8MS197653_SWMSTWB7601_F18_GLSTR_VFA Posted by: Former User [DATE] 1…" at bounding box center [1018, 461] width 316 height 613
